Goal: Transaction & Acquisition: Purchase product/service

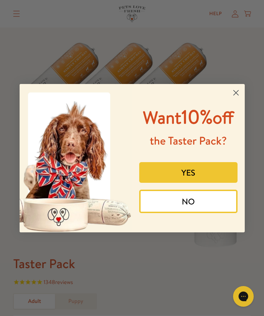
scroll to position [14, 0]
click at [206, 183] on button "YES" at bounding box center [188, 172] width 98 height 21
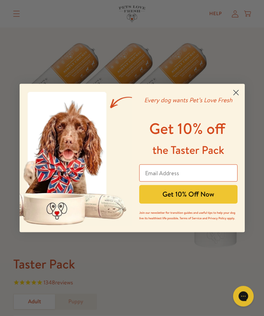
scroll to position [15, 0]
click at [151, 175] on input "Email Address" at bounding box center [188, 172] width 98 height 17
click at [153, 175] on input "Email Address" at bounding box center [188, 172] width 98 height 17
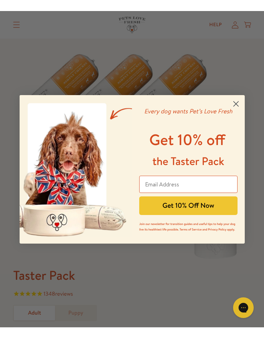
scroll to position [14, 0]
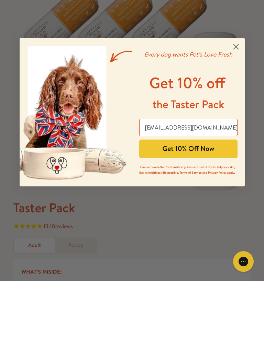
type input "c.nicholson49@outlook.com"
click at [199, 196] on button "Get 10% Off Now" at bounding box center [188, 205] width 98 height 19
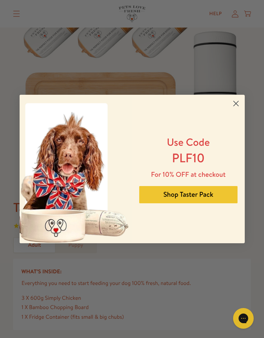
click at [210, 195] on button "Shop Taster Pack" at bounding box center [188, 194] width 98 height 17
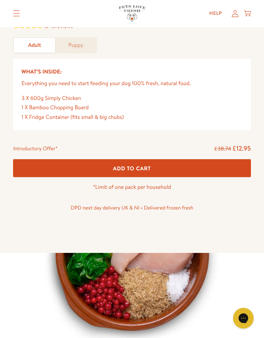
scroll to position [272, 0]
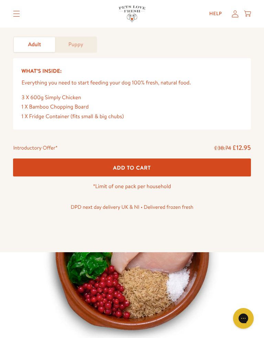
click at [149, 167] on span "Add To Cart" at bounding box center [132, 167] width 38 height 7
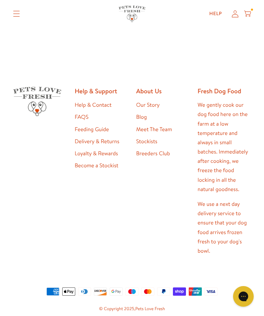
scroll to position [275, 0]
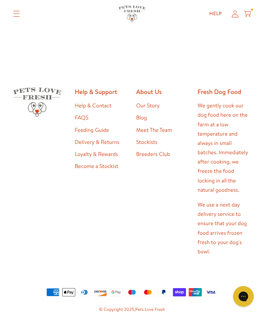
click at [108, 140] on link "Delivery & Returns" at bounding box center [97, 142] width 45 height 8
